Goal: Information Seeking & Learning: Learn about a topic

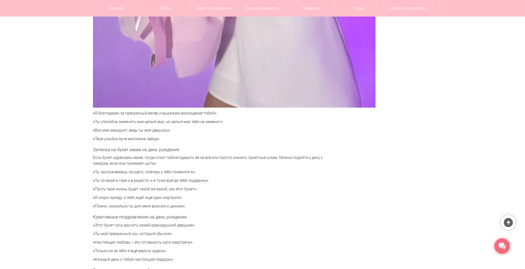
scroll to position [1793, 0]
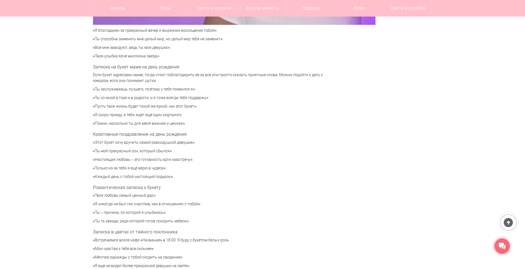
drag, startPoint x: 196, startPoint y: 88, endPoint x: 89, endPoint y: 92, distance: 107.3
drag, startPoint x: 92, startPoint y: 106, endPoint x: 203, endPoint y: 107, distance: 110.9
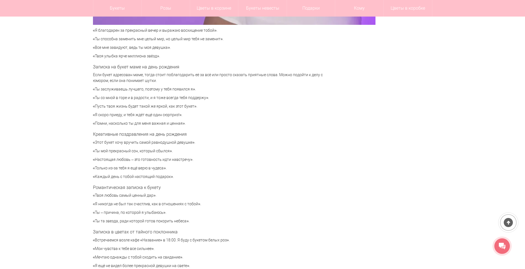
scroll to position [1820, 0]
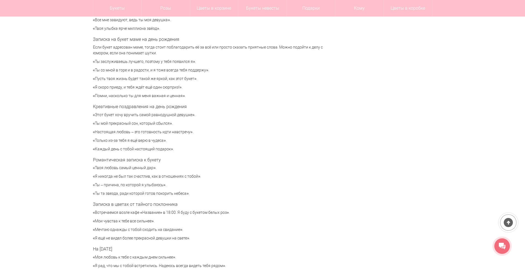
drag, startPoint x: 177, startPoint y: 124, endPoint x: 92, endPoint y: 122, distance: 84.4
drag, startPoint x: 170, startPoint y: 141, endPoint x: 93, endPoint y: 139, distance: 76.4
click at [93, 139] on p "«Только из-за тебя я ещё верю в чудеса»." at bounding box center [210, 141] width 234 height 6
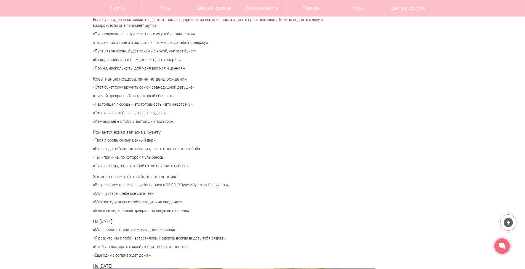
drag, startPoint x: 90, startPoint y: 156, endPoint x: 170, endPoint y: 156, distance: 80.3
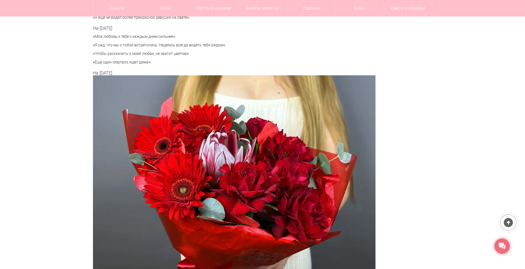
scroll to position [2289, 0]
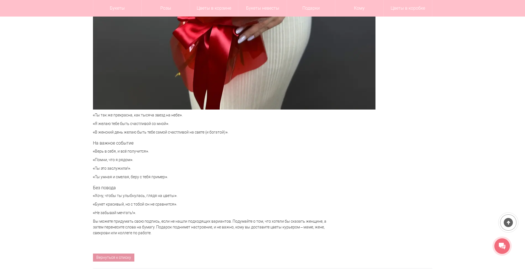
drag, startPoint x: 92, startPoint y: 168, endPoint x: 137, endPoint y: 168, distance: 45.0
drag, startPoint x: 94, startPoint y: 176, endPoint x: 173, endPoint y: 177, distance: 79.4
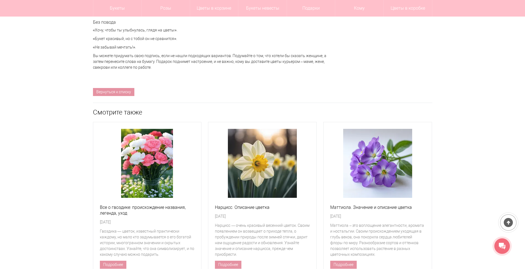
scroll to position [2482, 0]
